Goal: Register for event/course

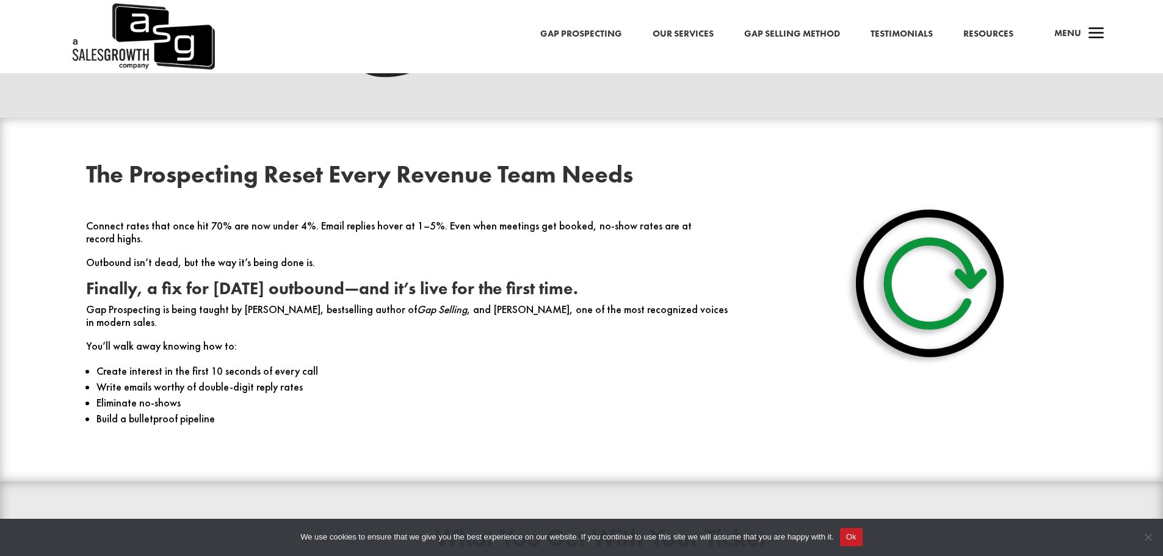
scroll to position [488, 0]
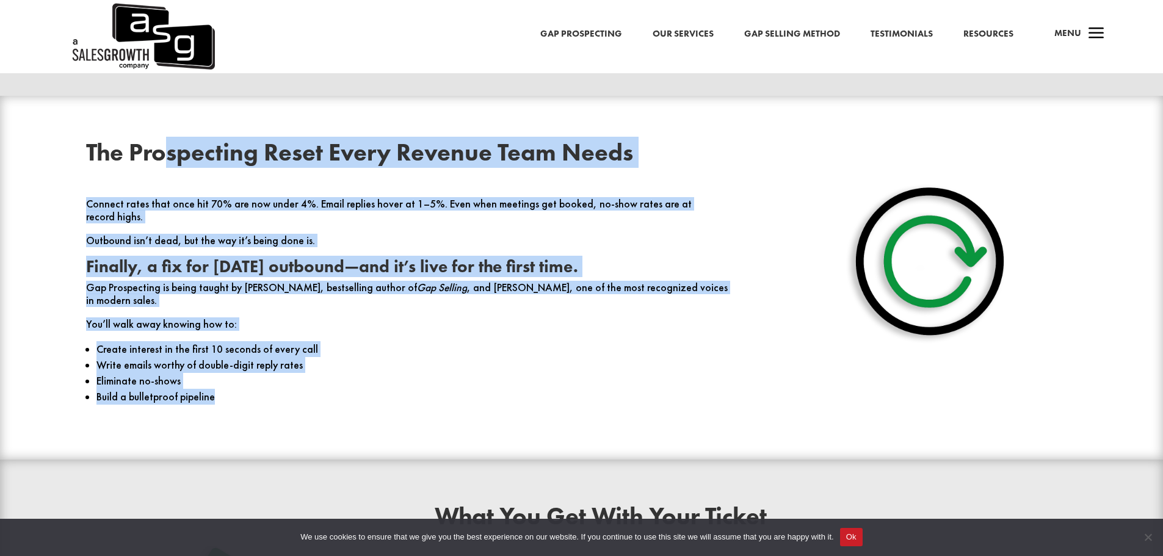
drag, startPoint x: 609, startPoint y: 381, endPoint x: 164, endPoint y: 153, distance: 500.1
click at [164, 153] on div "The Prospecting Reset Every Revenue Team Needs Connect rates that once hit 70% …" at bounding box center [407, 277] width 643 height 275
click at [164, 153] on h2 "The Prospecting Reset Every Revenue Team Needs" at bounding box center [407, 155] width 643 height 31
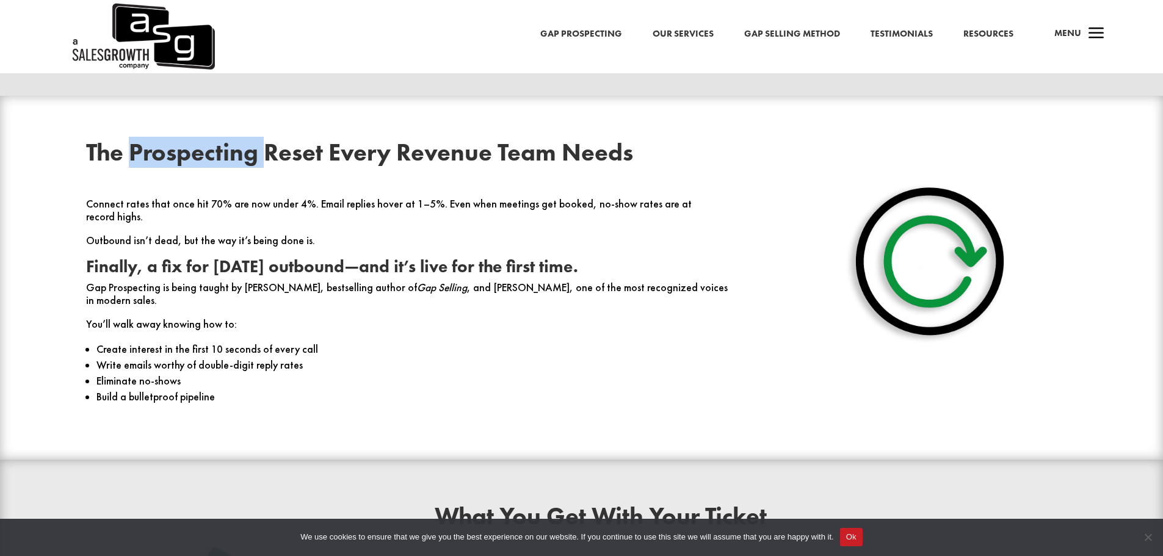
click at [164, 153] on h2 "The Prospecting Reset Every Revenue Team Needs" at bounding box center [407, 155] width 643 height 31
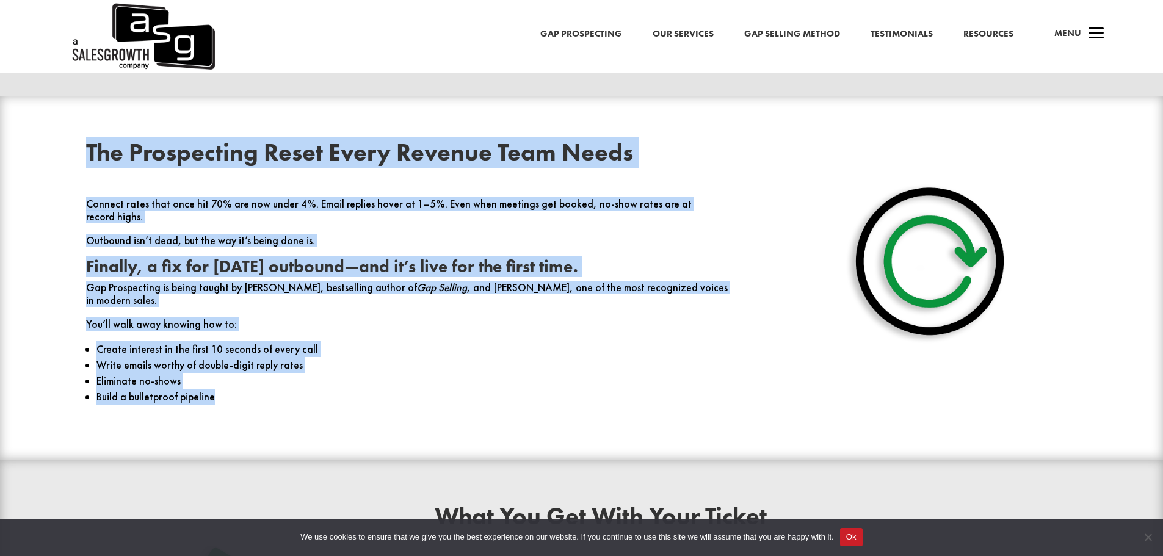
drag, startPoint x: 164, startPoint y: 153, endPoint x: 510, endPoint y: 408, distance: 430.4
click at [510, 408] on div "The Prospecting Reset Every Revenue Team Needs Connect rates that once hit 70% …" at bounding box center [581, 278] width 1163 height 364
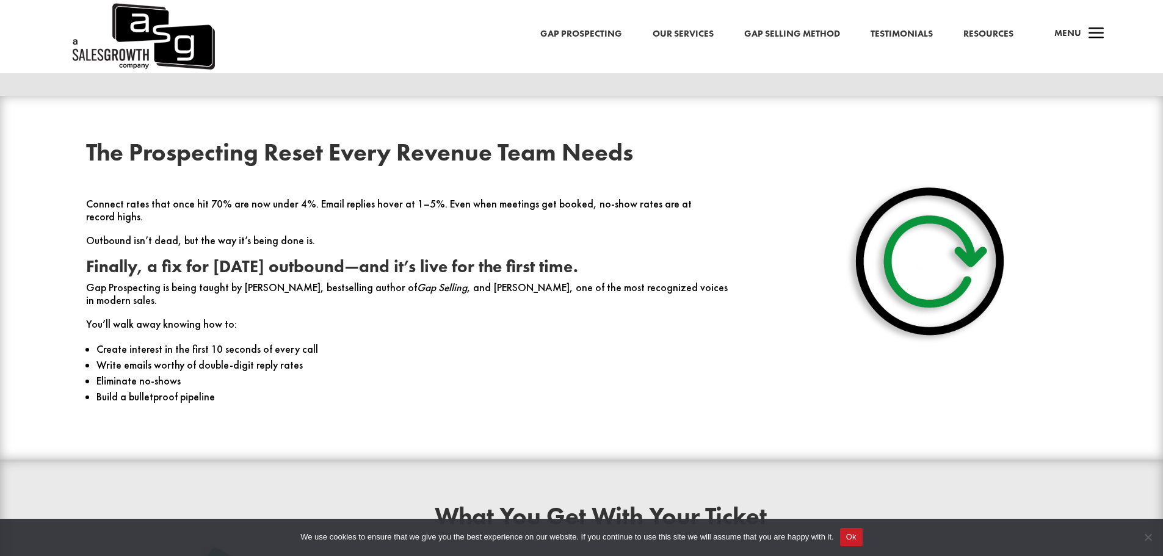
click at [510, 408] on div "The Prospecting Reset Every Revenue Team Needs Connect rates that once hit 70% …" at bounding box center [581, 278] width 1163 height 364
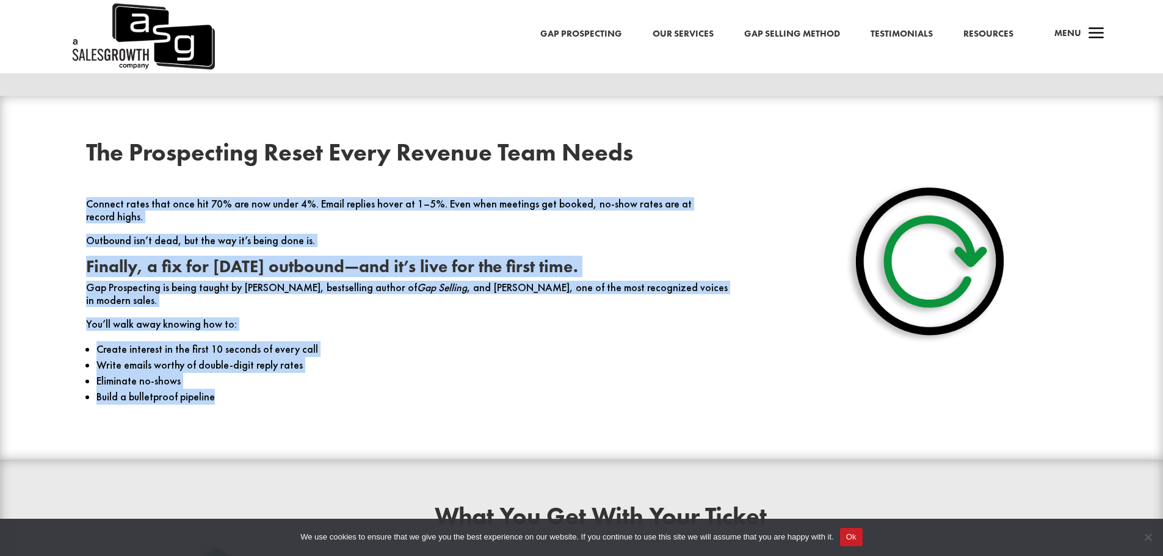
drag, startPoint x: 510, startPoint y: 408, endPoint x: 429, endPoint y: 172, distance: 249.2
click at [435, 179] on div "The Prospecting Reset Every Revenue Team Needs Connect rates that once hit 70% …" at bounding box center [581, 278] width 1163 height 364
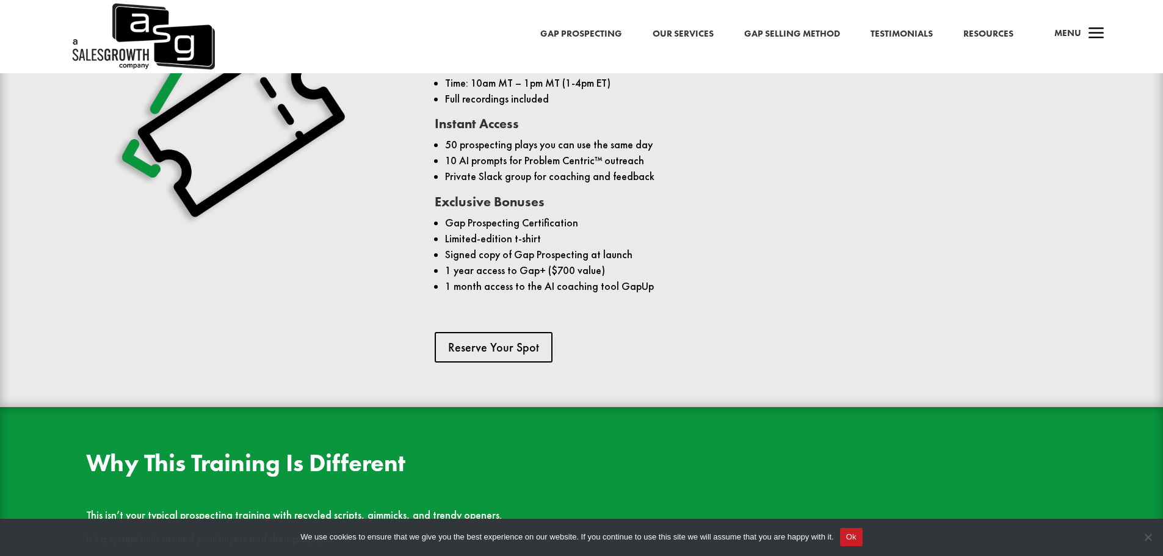
scroll to position [1038, 0]
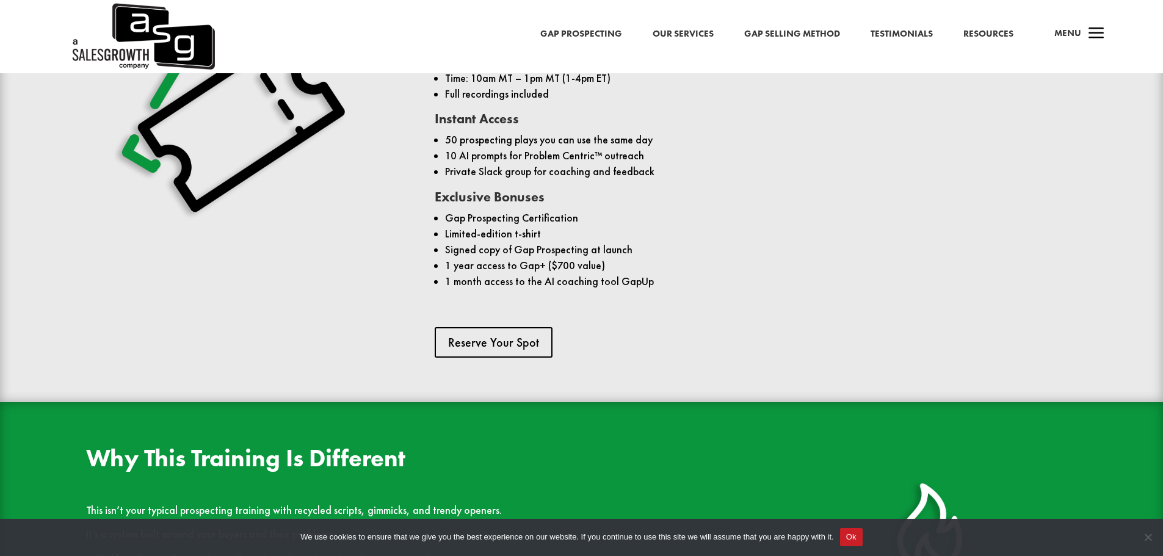
click at [486, 338] on div "What You Get With Your Ticket Live Training ([DATE]-[DATE]) Two interactive day…" at bounding box center [581, 156] width 1047 height 436
click at [489, 327] on link "Reserve Your Spot" at bounding box center [498, 342] width 126 height 31
